Goal: Check status: Check status

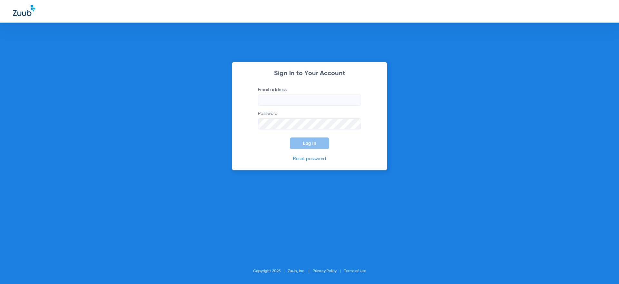
type input "[PERSON_NAME][EMAIL_ADDRESS][DOMAIN_NAME]"
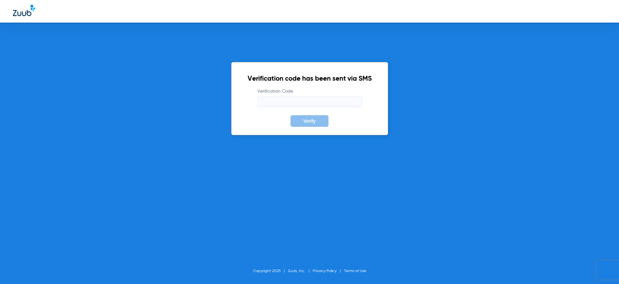
click at [284, 106] on input "Verification Code" at bounding box center [309, 101] width 105 height 11
type input "4"
type input "410734"
click at [291, 115] on button "Verify" at bounding box center [310, 121] width 38 height 12
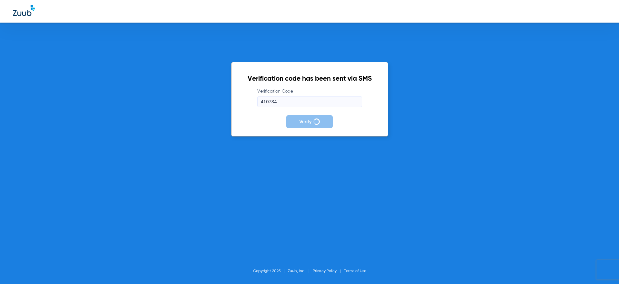
click at [348, 43] on div "Verification code has been sent via SMS Verification Code 410734 Verify Copyrig…" at bounding box center [309, 142] width 619 height 284
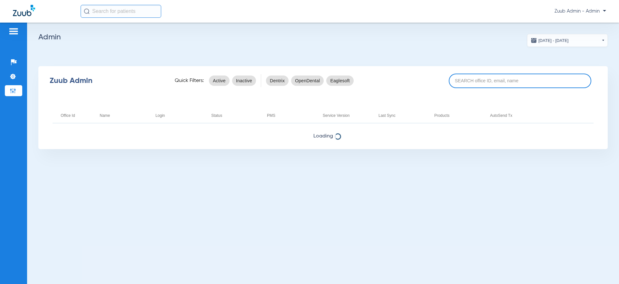
click at [477, 86] on input at bounding box center [520, 81] width 143 height 15
paste input "17007221"
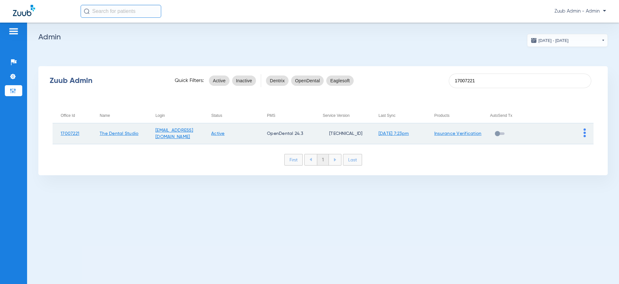
type input "17007221"
click at [584, 134] on img at bounding box center [585, 132] width 2 height 9
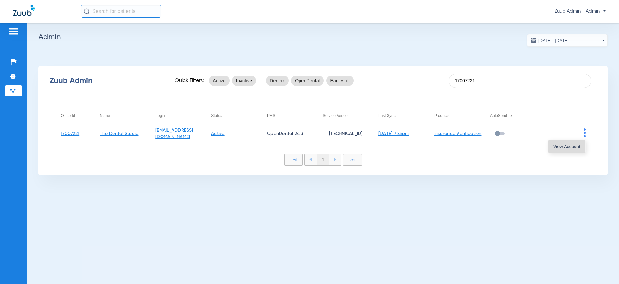
click at [563, 150] on button "View Account" at bounding box center [566, 146] width 37 height 13
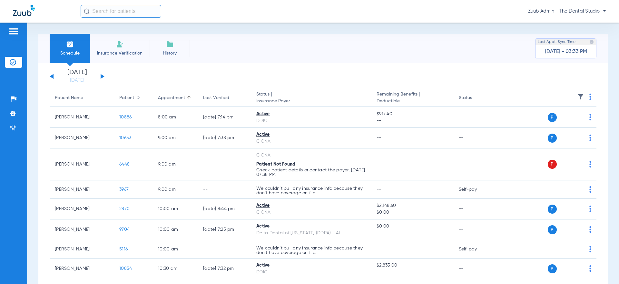
click at [150, 16] on input "text" at bounding box center [121, 11] width 81 height 13
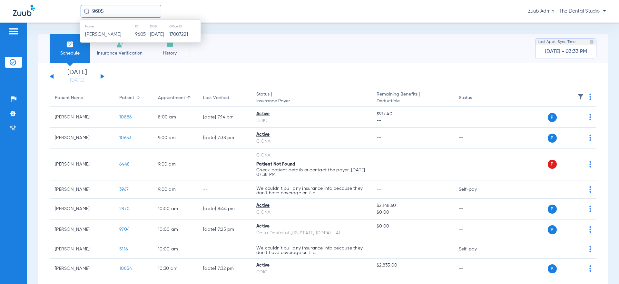
type input "9605"
click at [150, 35] on td "[DATE]" at bounding box center [160, 34] width 20 height 9
